Goal: Task Accomplishment & Management: Complete application form

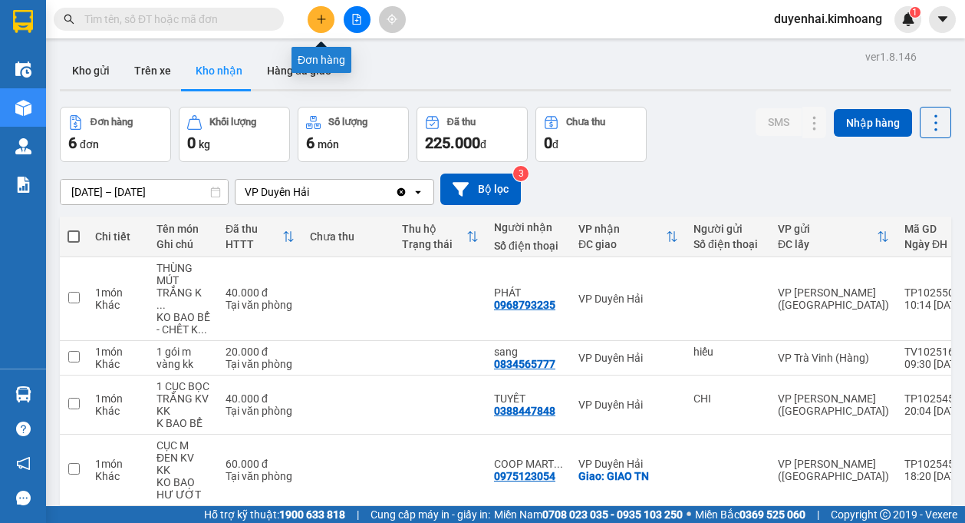
click at [326, 24] on icon "plus" at bounding box center [321, 19] width 11 height 11
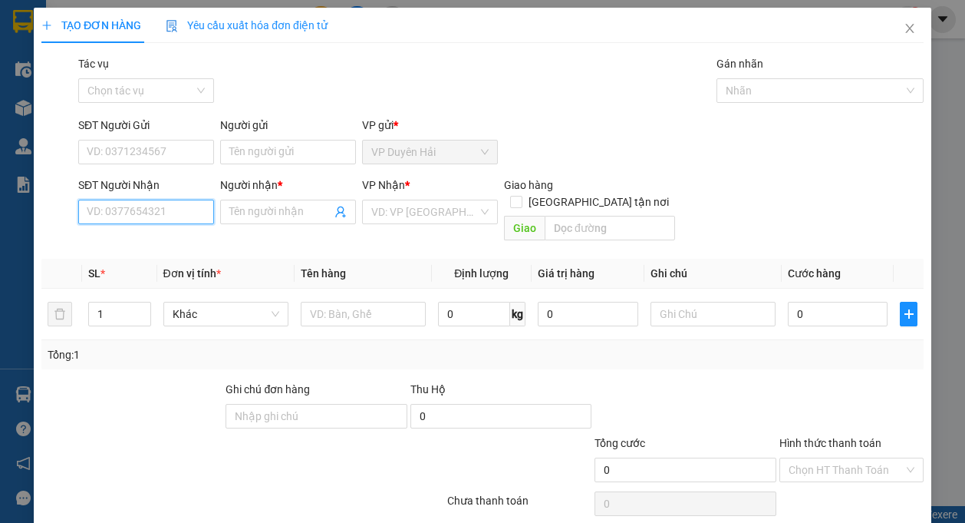
click at [190, 210] on input "SĐT Người Nhận" at bounding box center [146, 212] width 136 height 25
click at [154, 213] on input "SĐT Người Nhận" at bounding box center [146, 212] width 136 height 25
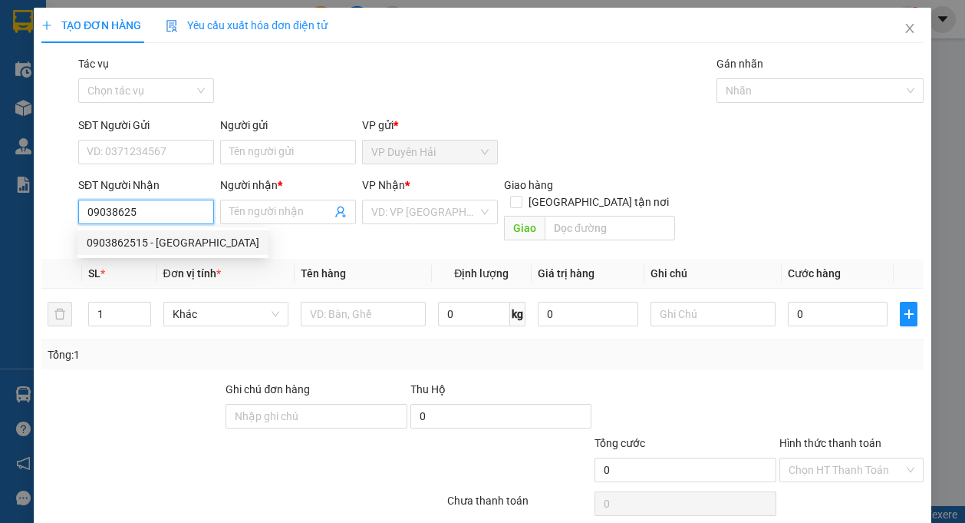
click at [147, 243] on div "0903862515 - [GEOGRAPHIC_DATA]" at bounding box center [173, 242] width 173 height 17
type input "0903862515"
type input "[PERSON_NAME]"
type input "60.000"
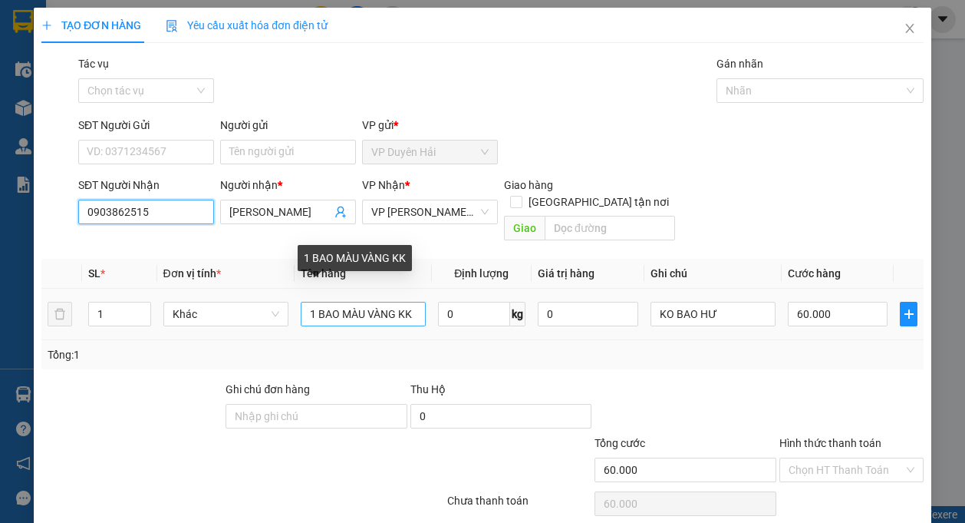
type input "0903862515"
click at [392, 302] on input "1 BAO MÀU VÀNG KK" at bounding box center [363, 314] width 125 height 25
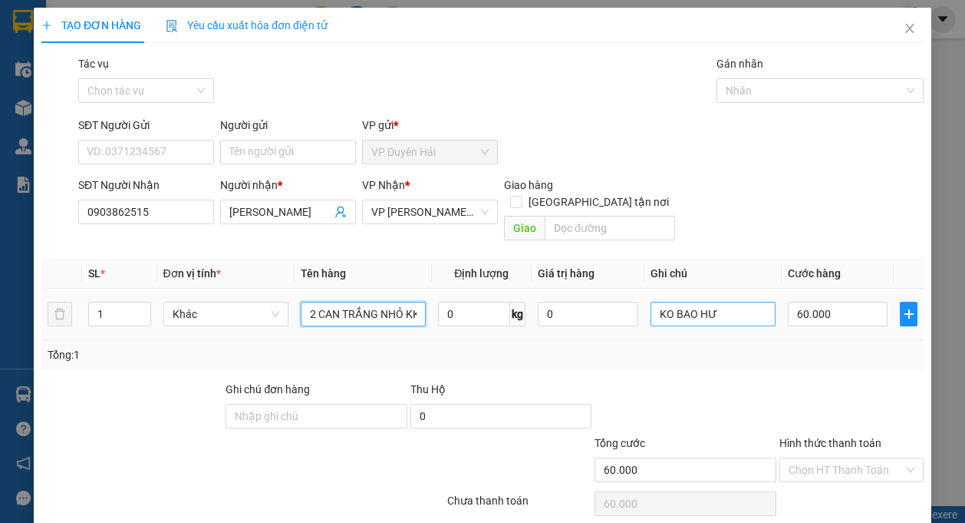
type input "2 CAN TRẮNG NHỎ KK"
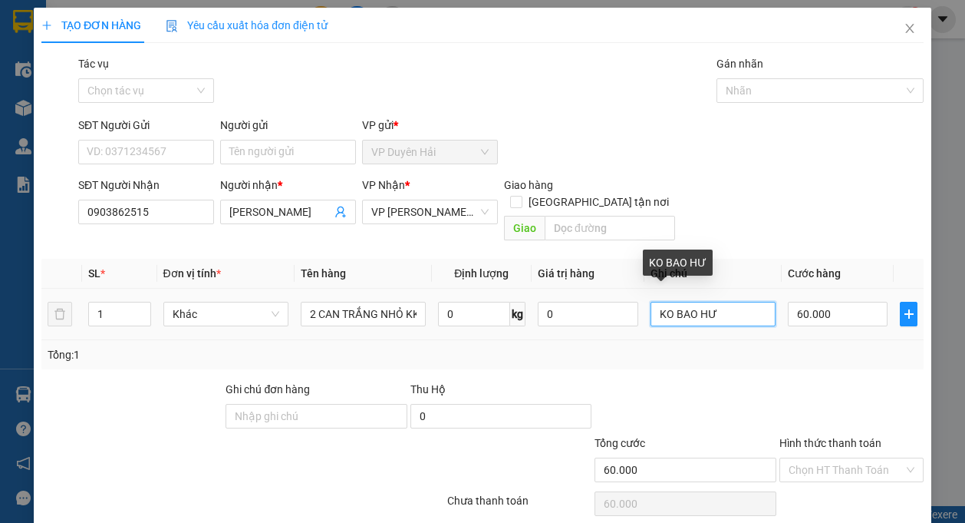
click at [734, 302] on input "KO BAO HƯ" at bounding box center [713, 314] width 125 height 25
type input "KO BAO BỂ"
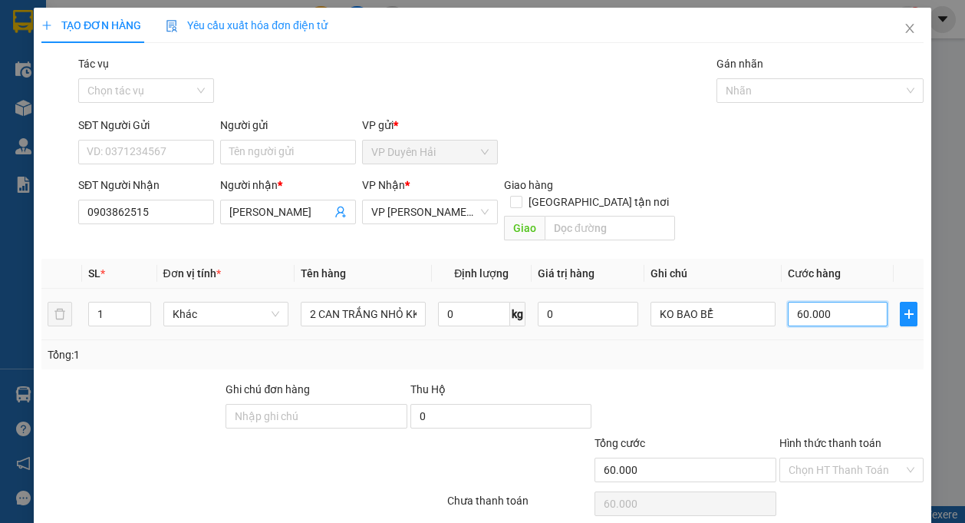
click at [844, 302] on input "60.000" at bounding box center [838, 314] width 101 height 25
type input "0"
click at [788, 302] on input "0" at bounding box center [838, 314] width 101 height 25
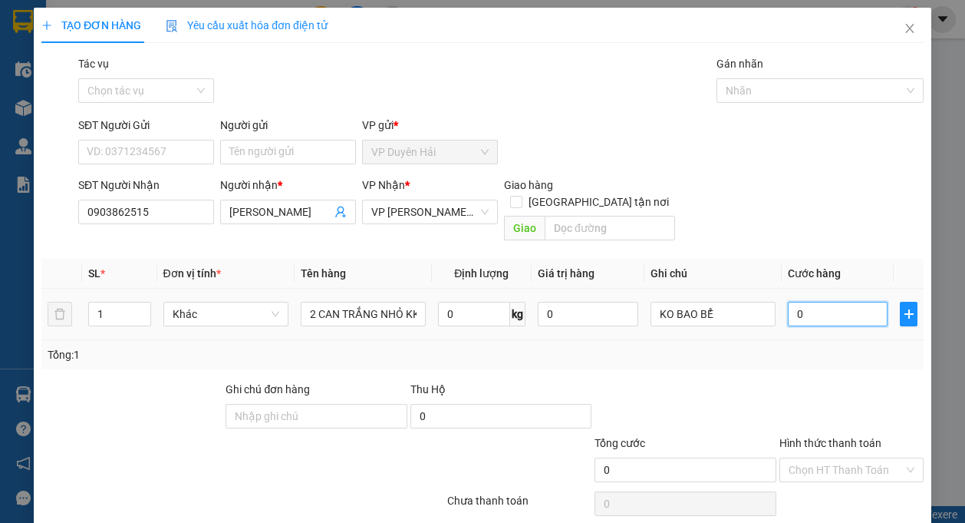
type input "80"
type input "800"
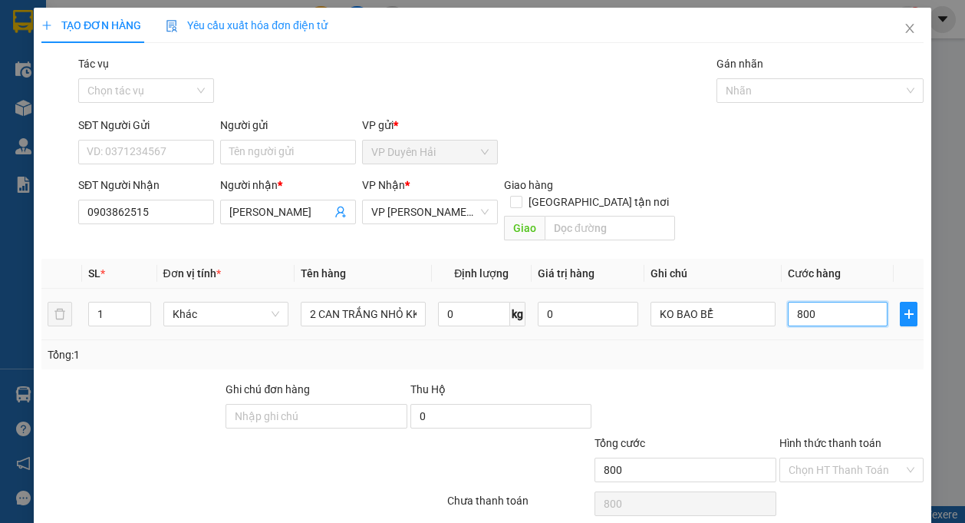
click at [808, 302] on input "800" at bounding box center [838, 314] width 101 height 25
type input "80"
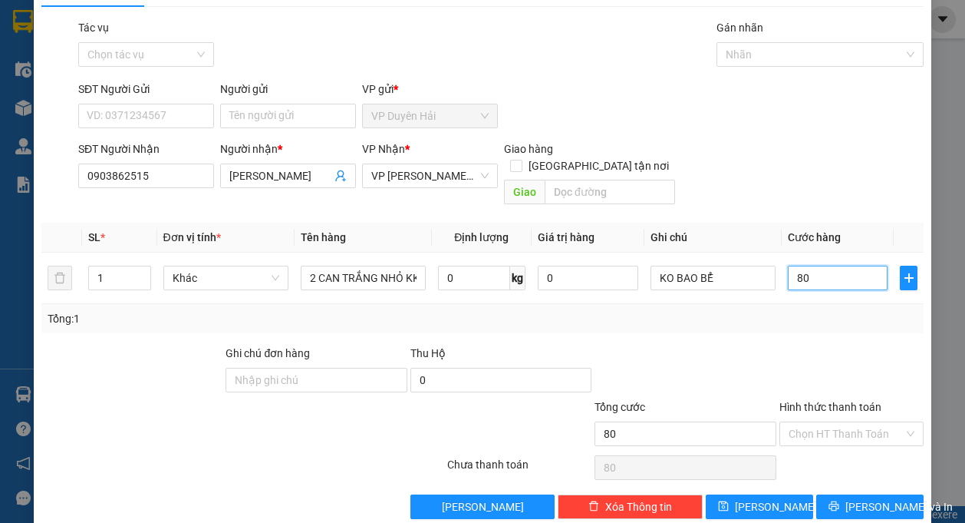
scroll to position [45, 0]
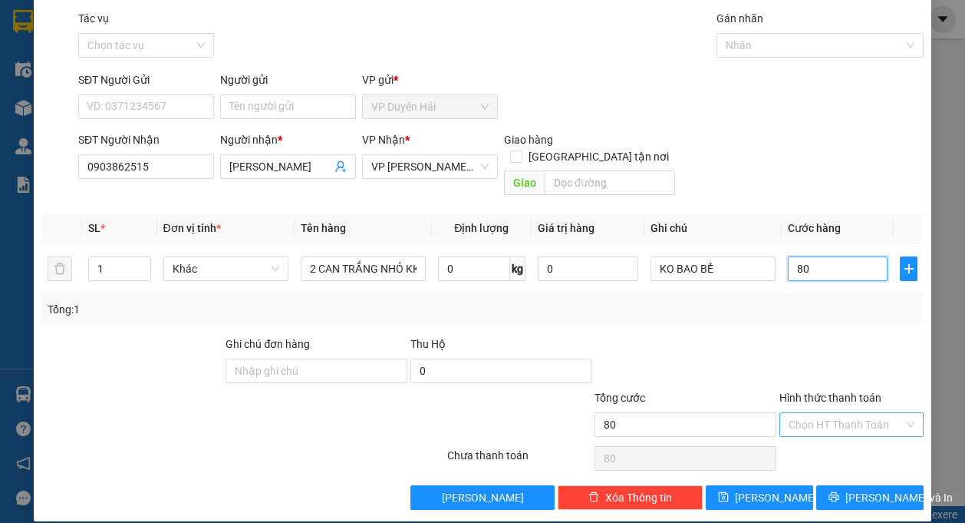
type input "80"
click at [804, 413] on input "Hình thức thanh toán" at bounding box center [846, 424] width 115 height 23
type input "80.000"
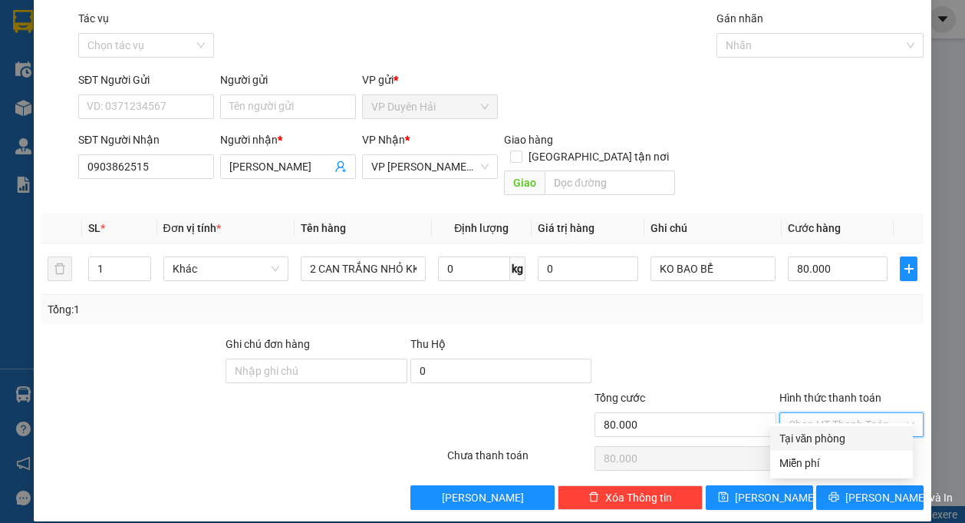
click at [833, 437] on div "Tại văn phòng" at bounding box center [842, 438] width 124 height 17
type input "0"
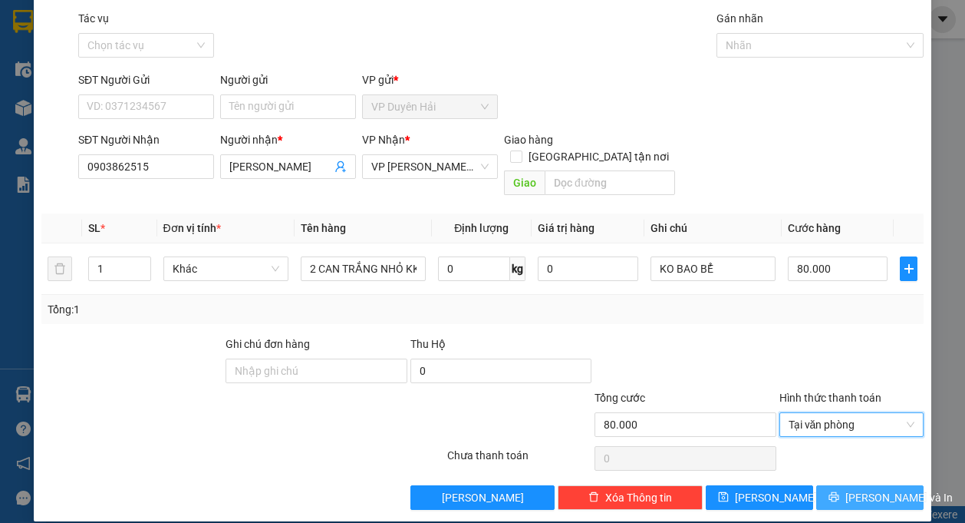
click at [872, 489] on span "[PERSON_NAME] và In" at bounding box center [899, 497] width 107 height 17
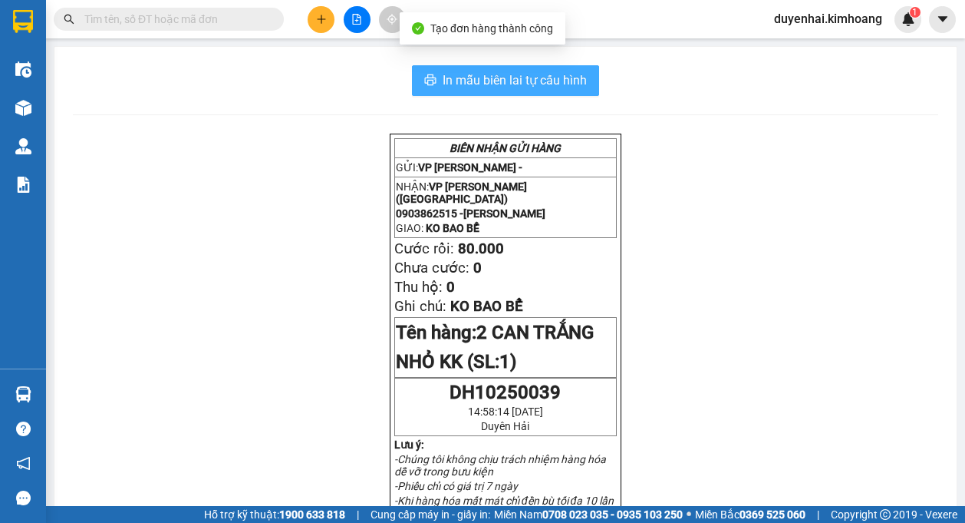
click at [526, 79] on span "In mẫu biên lai tự cấu hình" at bounding box center [515, 80] width 144 height 19
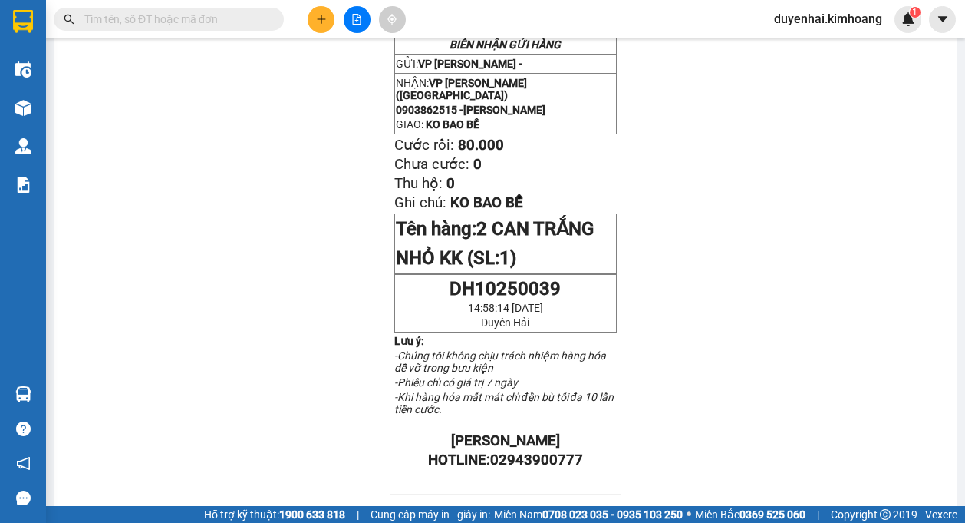
scroll to position [77, 0]
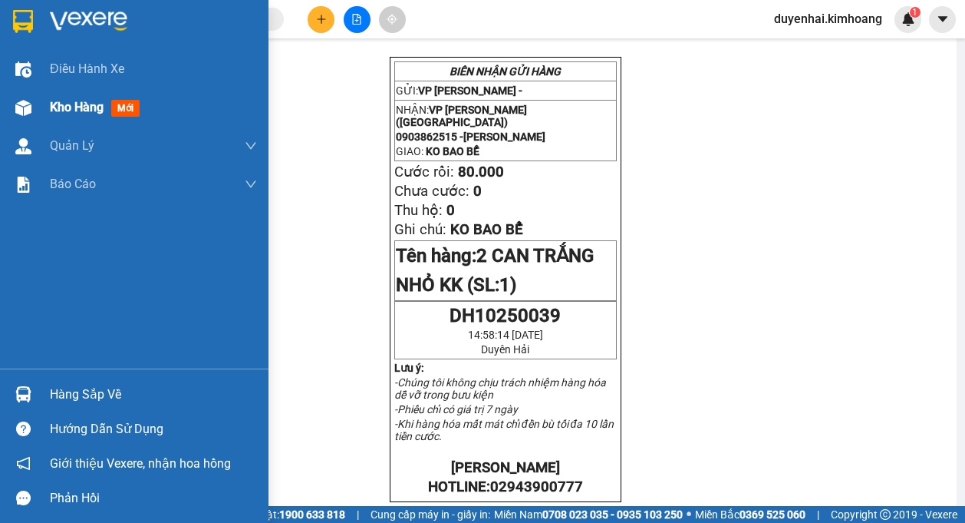
click at [78, 110] on span "Kho hàng" at bounding box center [77, 107] width 54 height 15
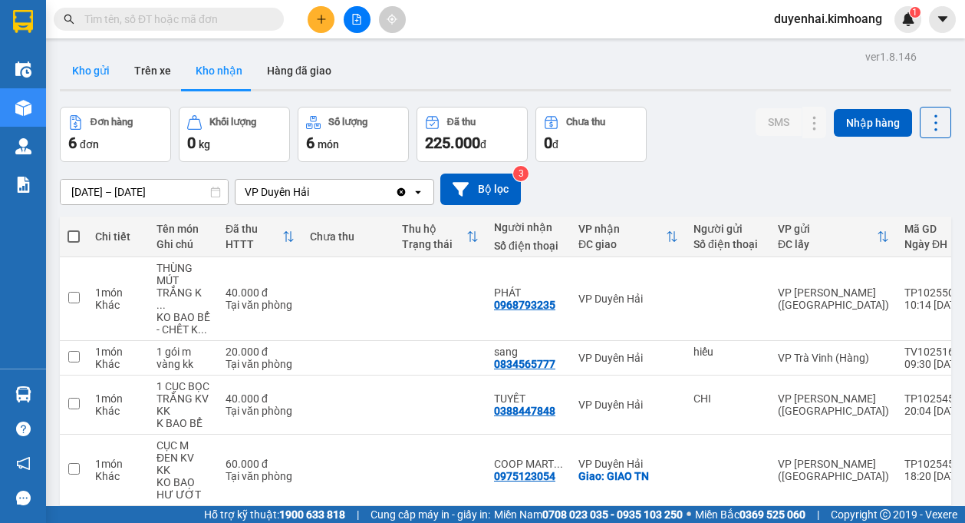
click at [94, 84] on button "Kho gửi" at bounding box center [91, 70] width 62 height 37
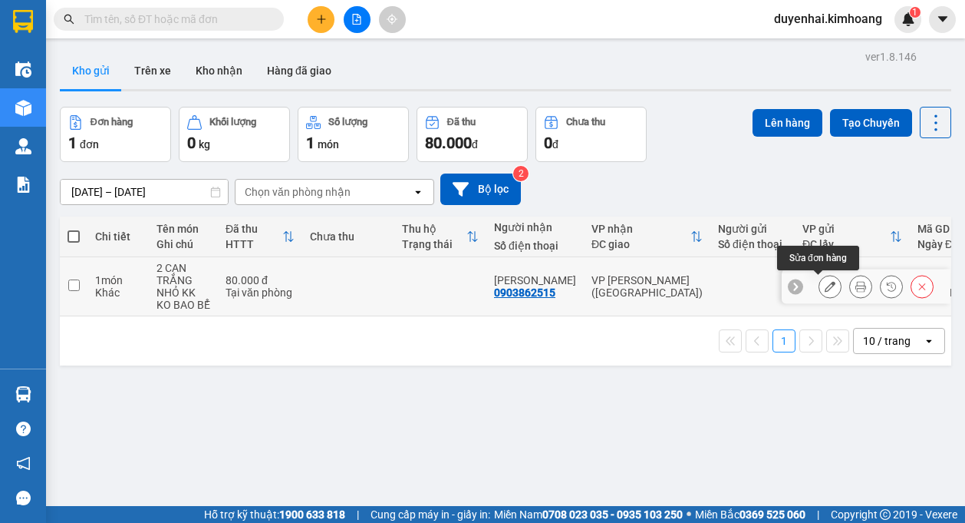
click at [823, 294] on button at bounding box center [830, 286] width 21 height 27
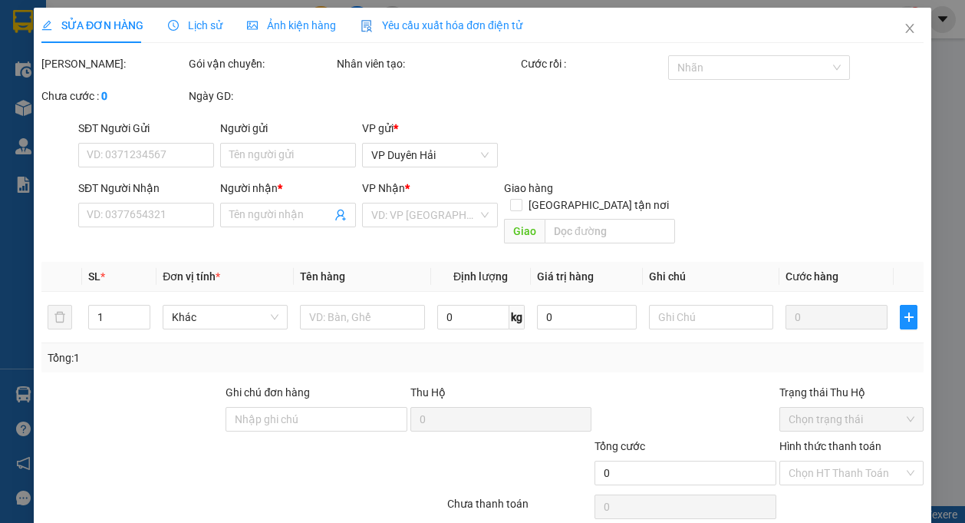
type input "0903862515"
type input "[PERSON_NAME]"
type input "80.000"
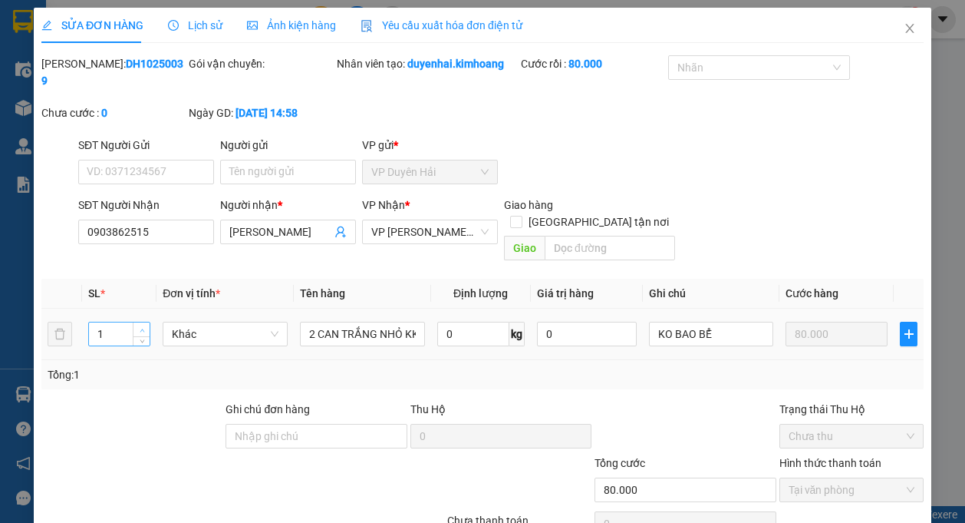
type input "2"
click at [140, 325] on span "up" at bounding box center [141, 329] width 9 height 9
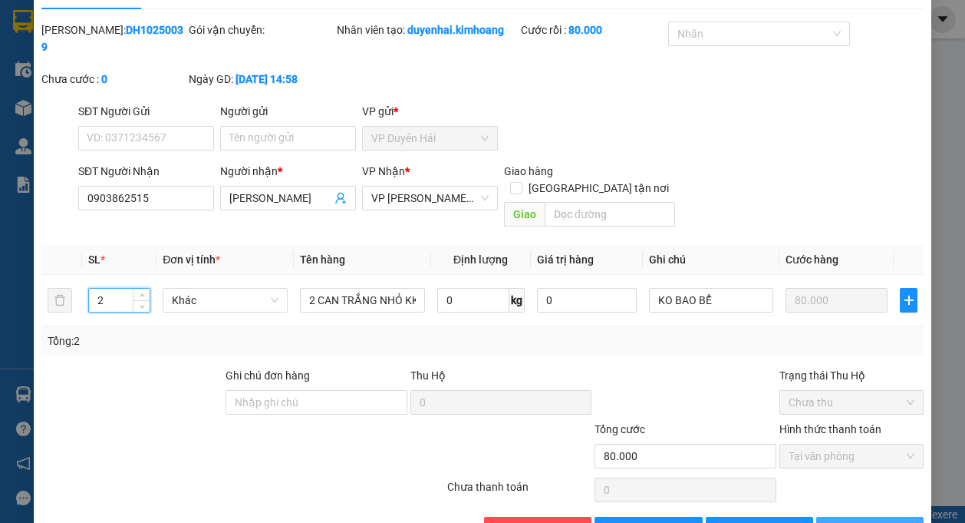
scroll to position [65, 0]
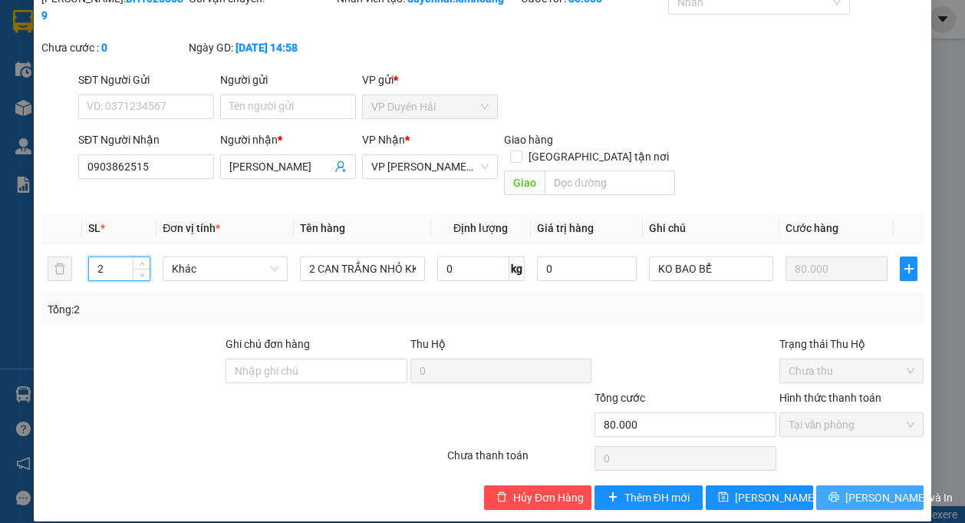
click at [862, 489] on span "[PERSON_NAME] và In" at bounding box center [899, 497] width 107 height 17
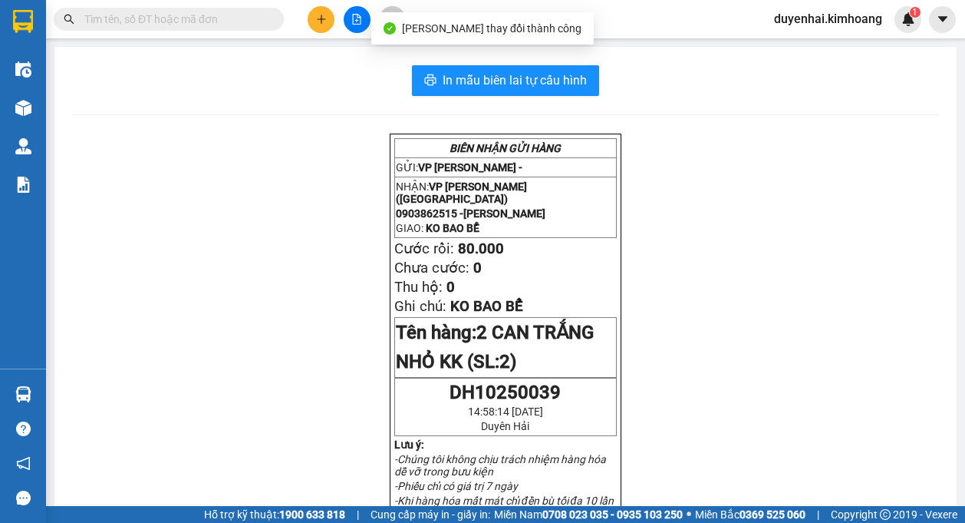
scroll to position [77, 0]
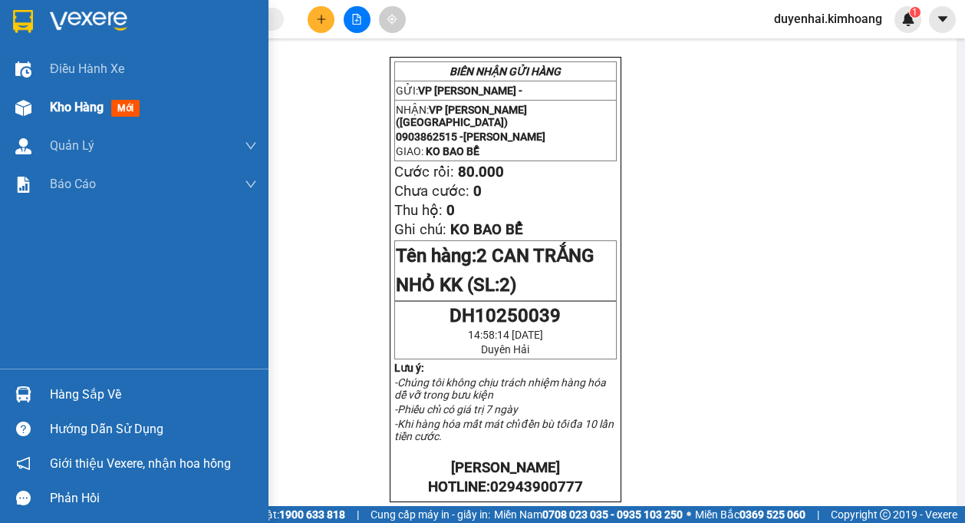
click at [68, 112] on span "Kho hàng" at bounding box center [77, 107] width 54 height 15
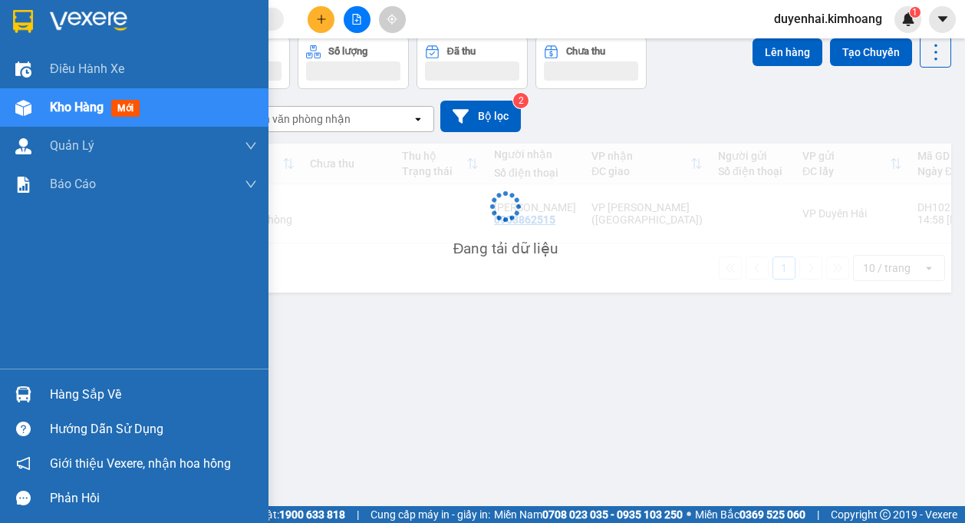
scroll to position [71, 0]
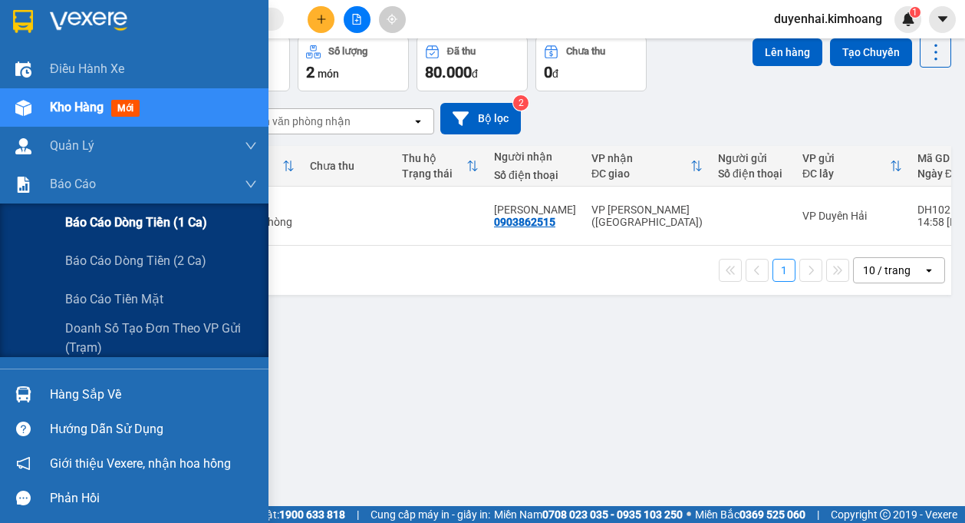
click at [122, 230] on span "Báo cáo dòng tiền (1 ca)" at bounding box center [136, 222] width 142 height 19
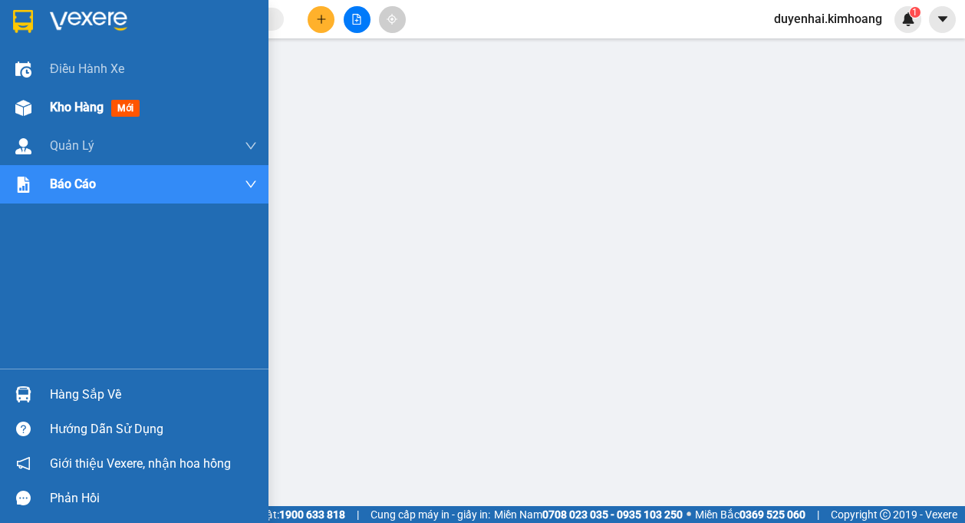
click at [74, 114] on span "Kho hàng" at bounding box center [77, 107] width 54 height 15
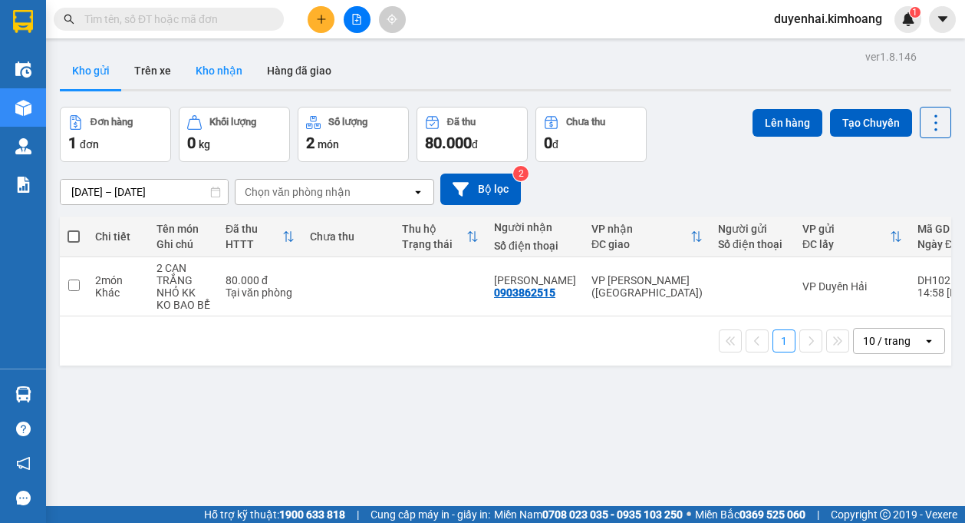
click at [195, 67] on button "Kho nhận" at bounding box center [218, 70] width 71 height 37
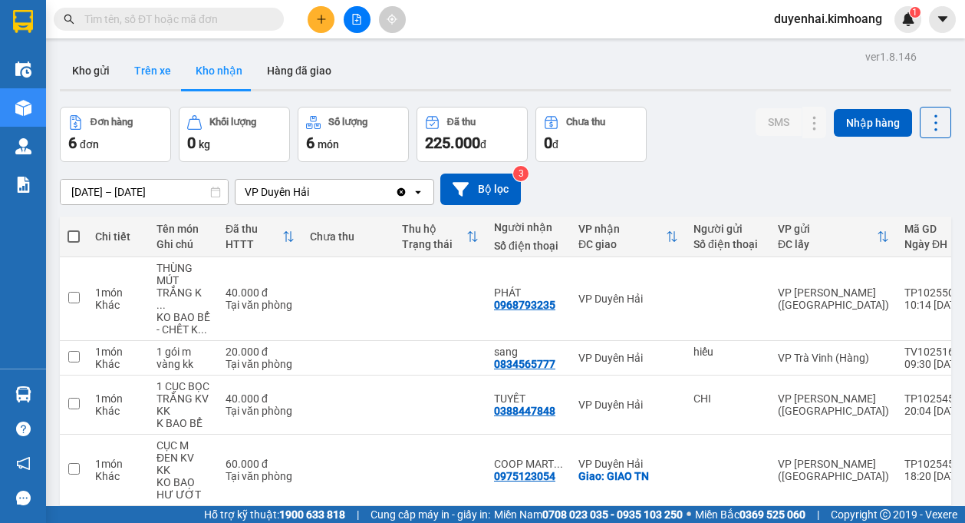
click at [141, 71] on button "Trên xe" at bounding box center [152, 70] width 61 height 37
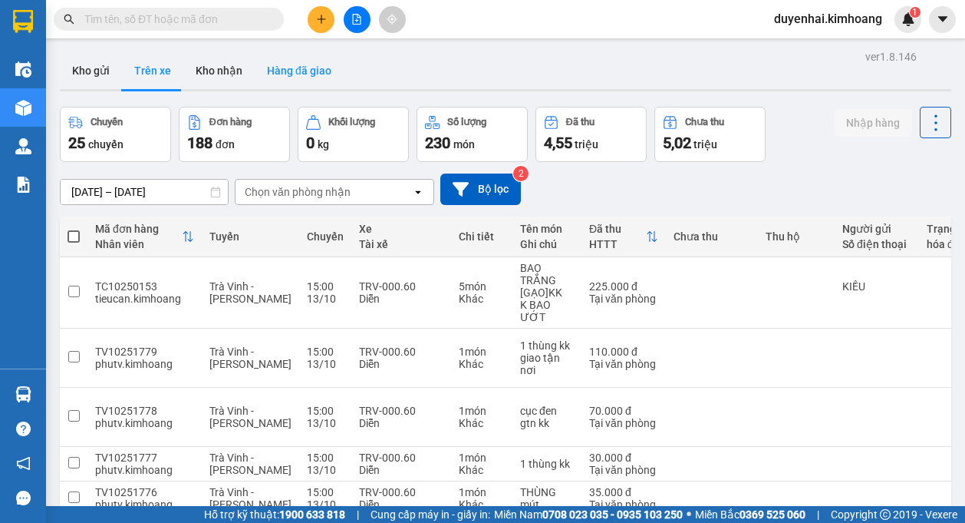
click at [299, 77] on button "Hàng đã giao" at bounding box center [299, 70] width 89 height 37
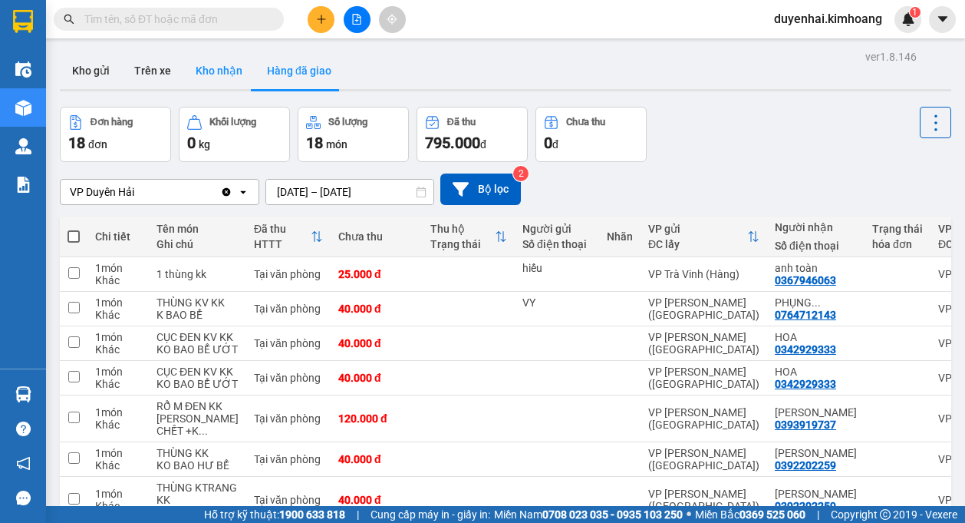
click at [226, 74] on button "Kho nhận" at bounding box center [218, 70] width 71 height 37
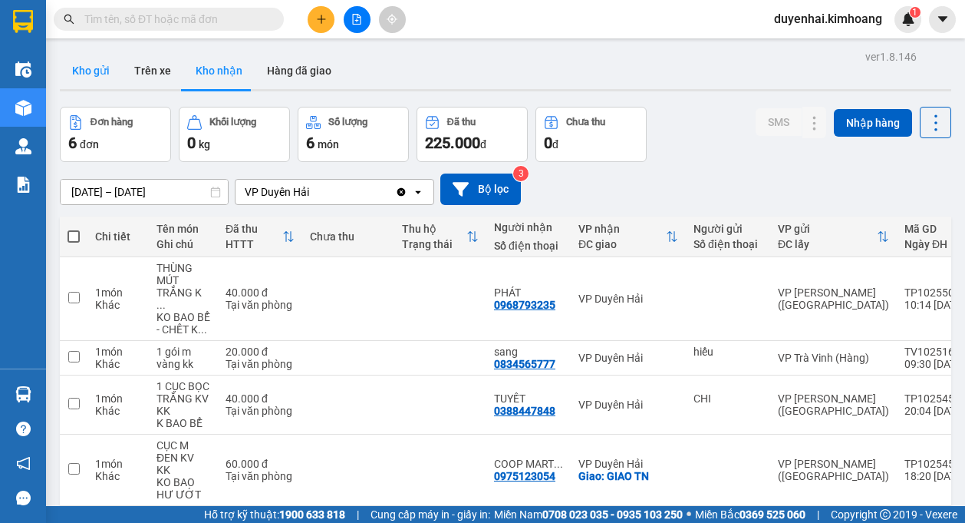
click at [98, 68] on button "Kho gửi" at bounding box center [91, 70] width 62 height 37
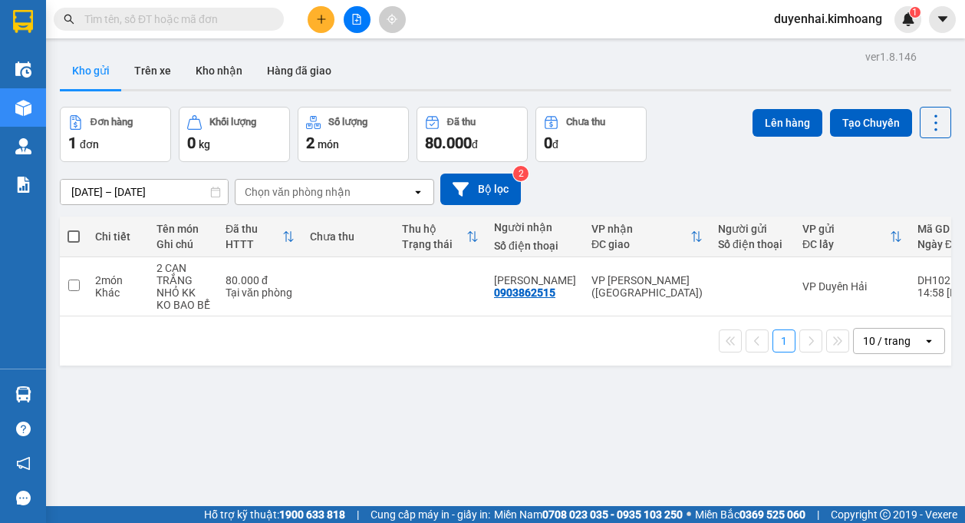
click at [60, 52] on button "Kho gửi" at bounding box center [91, 70] width 62 height 37
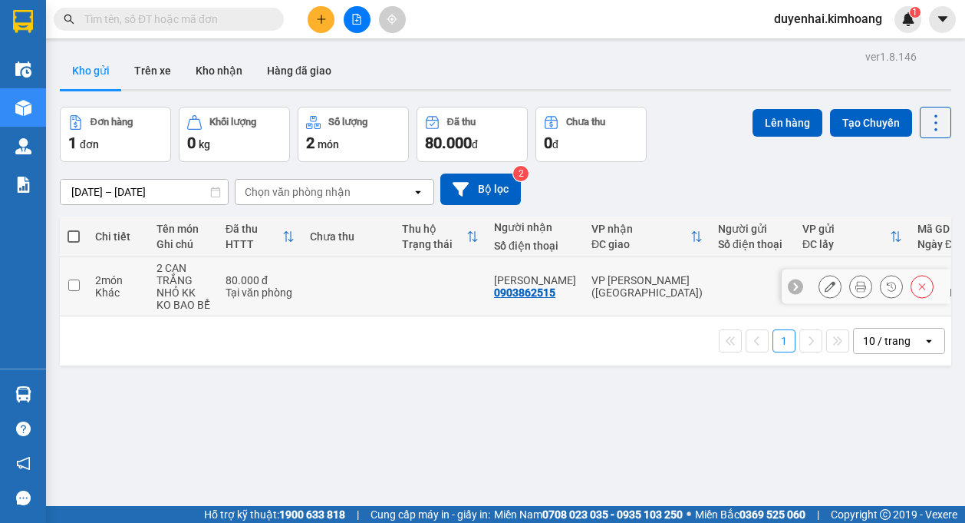
click at [70, 283] on input "checkbox" at bounding box center [74, 285] width 12 height 12
checkbox input "true"
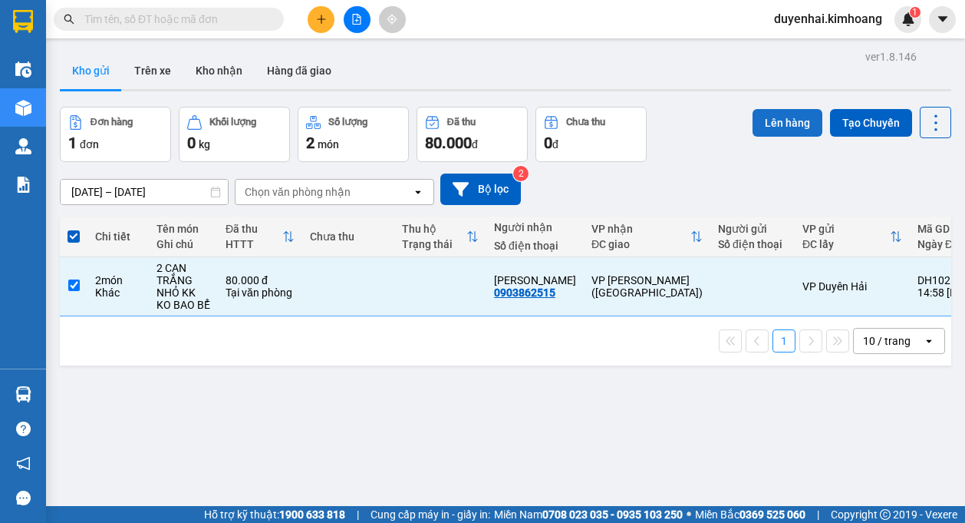
click at [779, 127] on button "Lên hàng" at bounding box center [788, 123] width 70 height 28
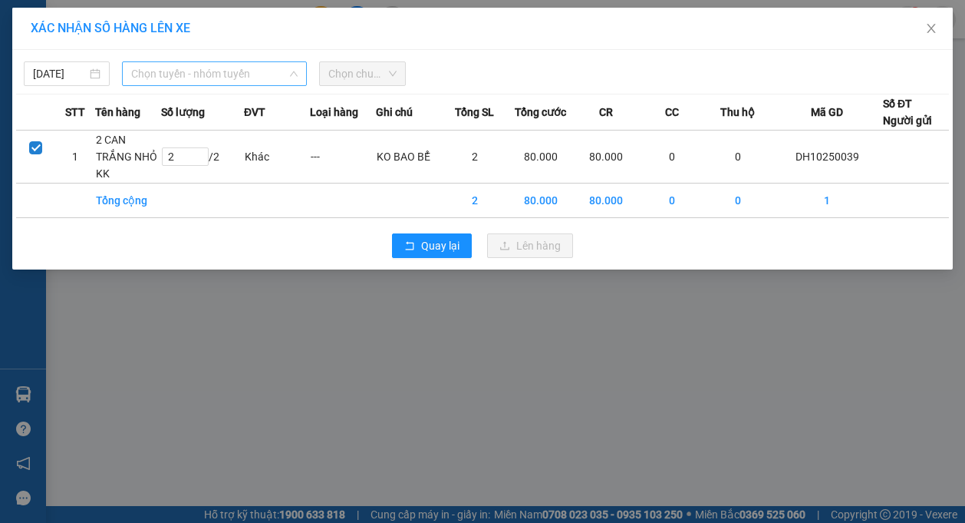
click at [221, 71] on span "Chọn tuyến - nhóm tuyến" at bounding box center [214, 73] width 167 height 23
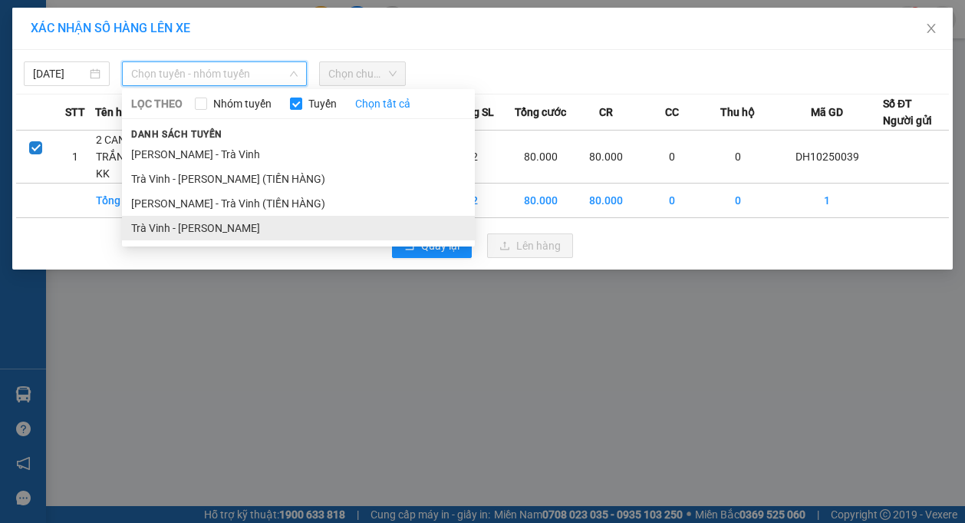
click at [229, 233] on li "Trà Vinh - [PERSON_NAME]" at bounding box center [298, 228] width 353 height 25
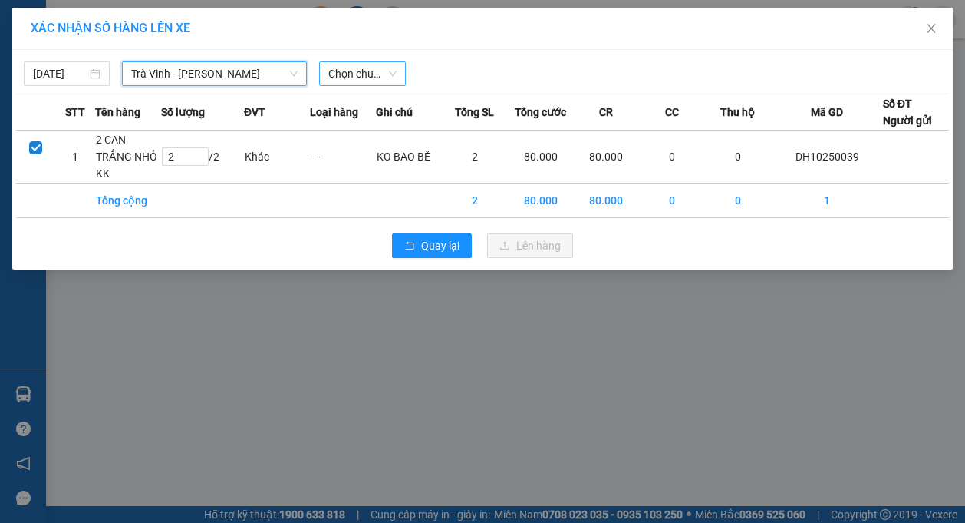
click at [340, 64] on span "Chọn chuyến" at bounding box center [362, 73] width 68 height 23
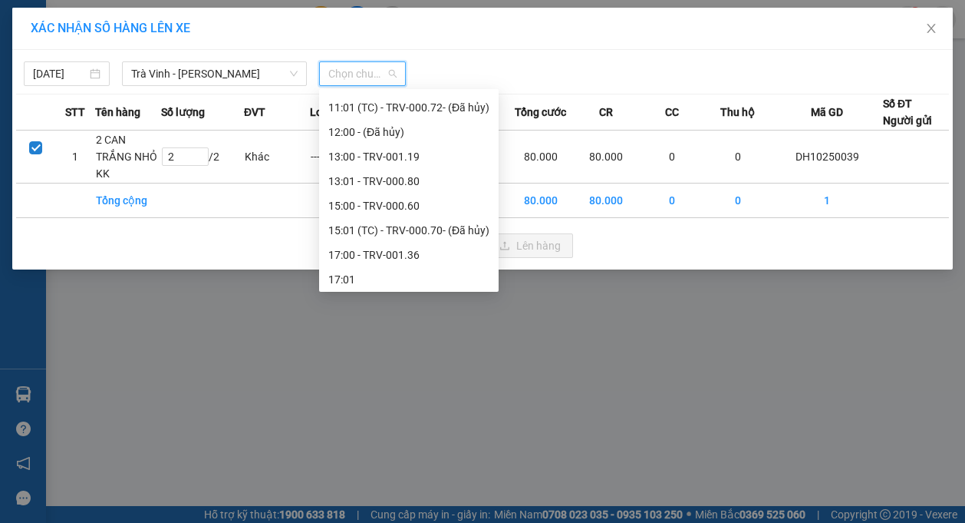
scroll to position [565, 0]
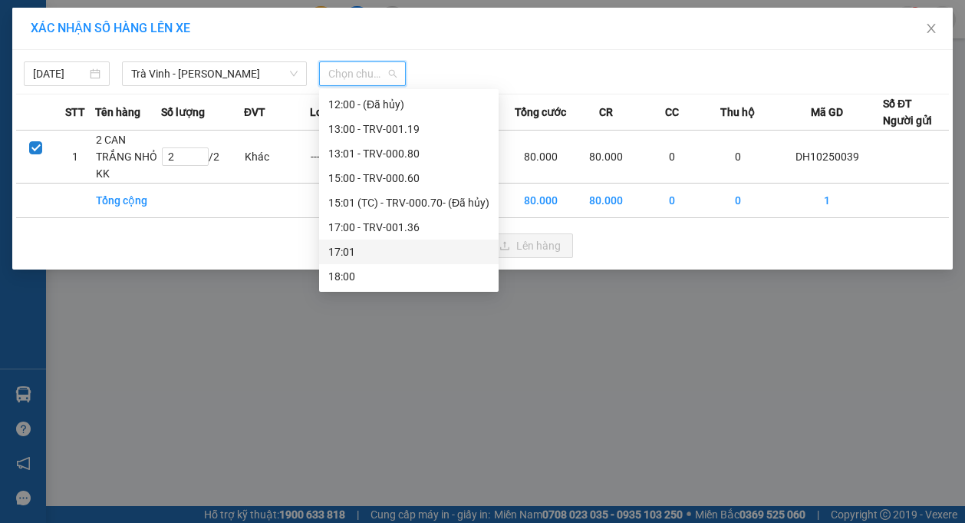
click at [362, 250] on div "17:01" at bounding box center [408, 251] width 161 height 17
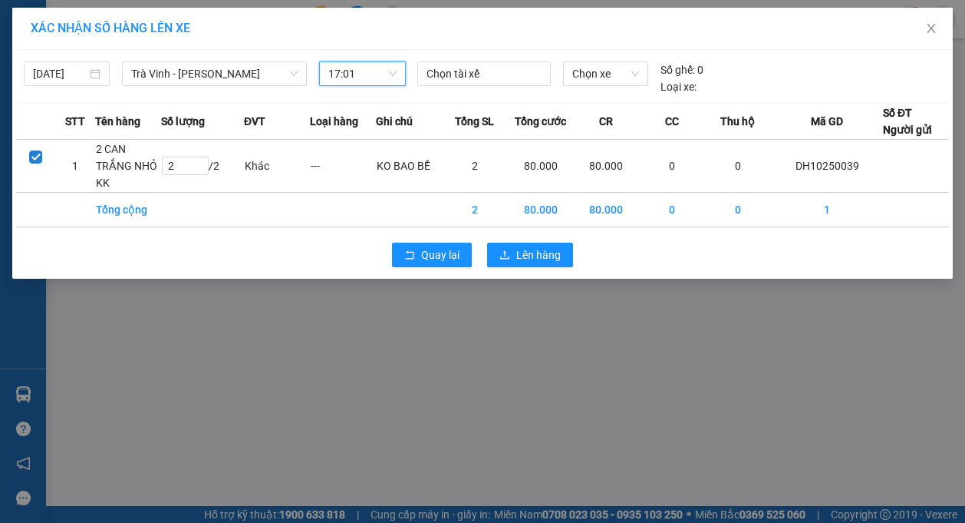
click at [346, 74] on span "17:01" at bounding box center [362, 73] width 68 height 23
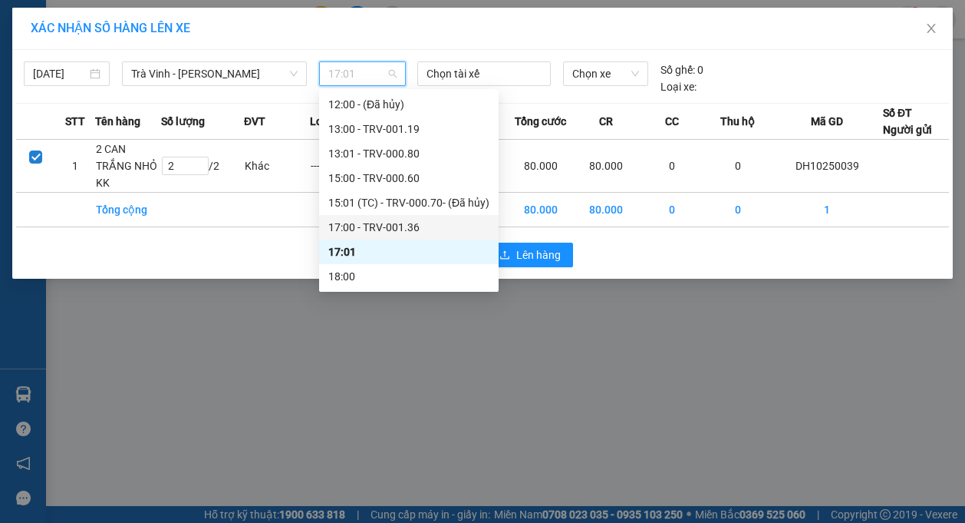
click at [389, 229] on div "17:00 - TRV-001.36" at bounding box center [408, 227] width 161 height 17
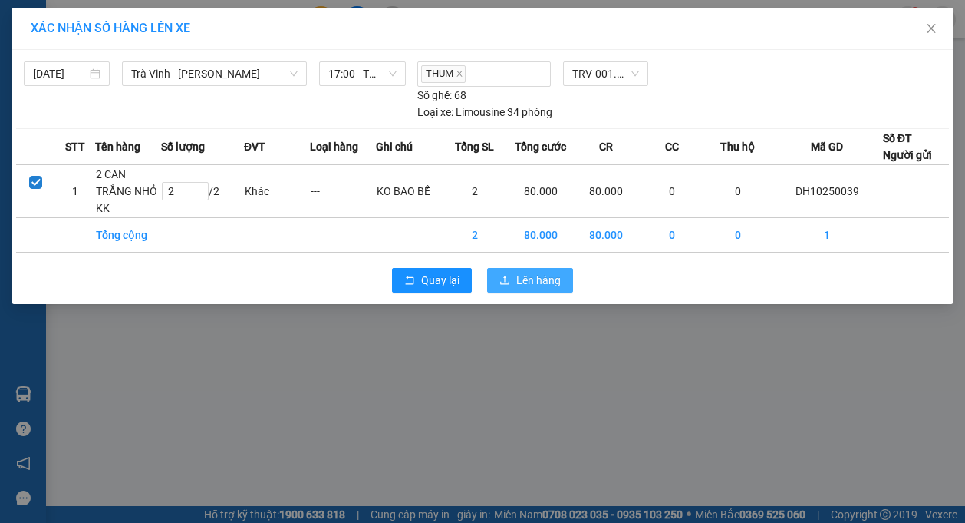
click at [552, 285] on span "Lên hàng" at bounding box center [538, 280] width 45 height 17
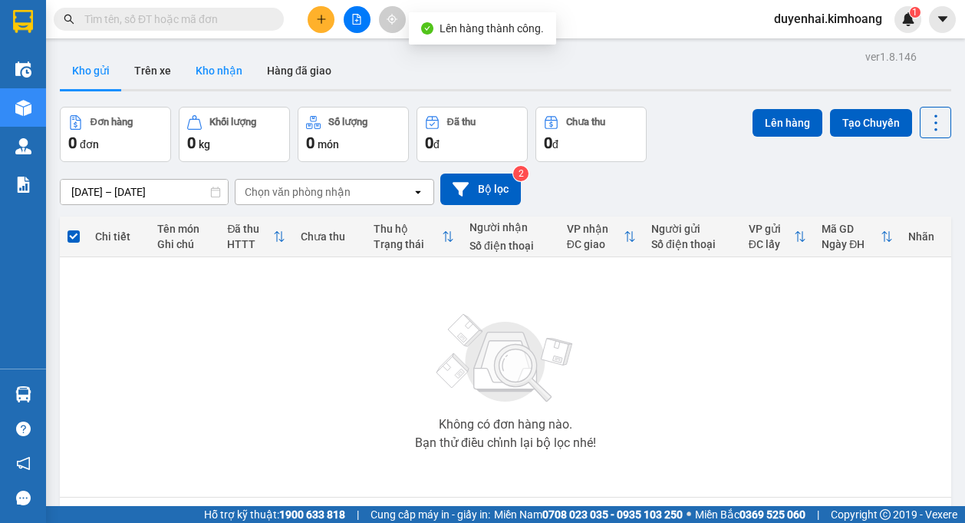
click at [228, 66] on button "Kho nhận" at bounding box center [218, 70] width 71 height 37
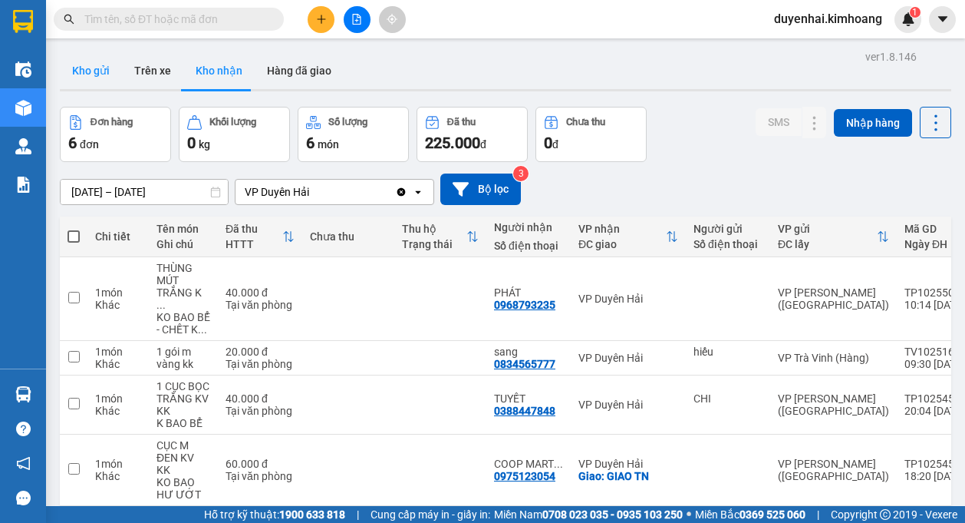
click at [88, 85] on button "Kho gửi" at bounding box center [91, 70] width 62 height 37
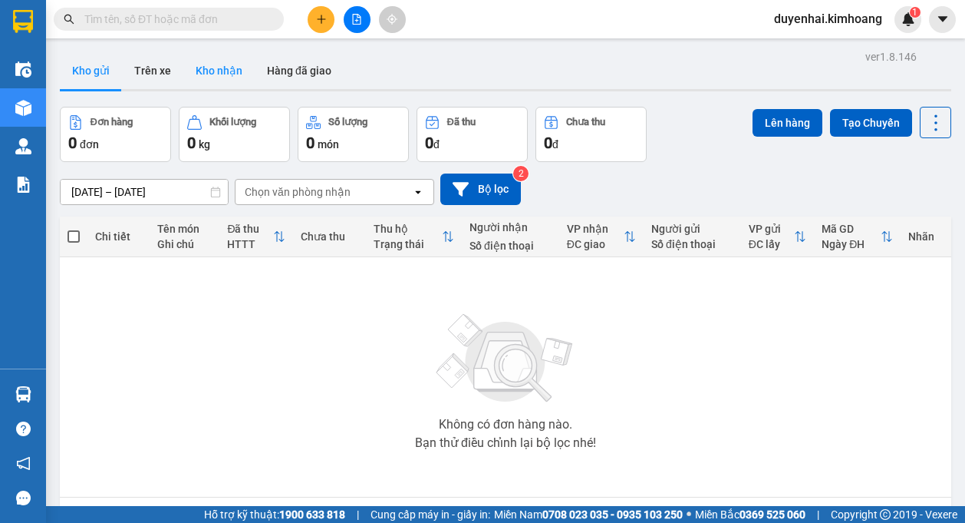
click at [236, 84] on button "Kho nhận" at bounding box center [218, 70] width 71 height 37
